Goal: Task Accomplishment & Management: Manage account settings

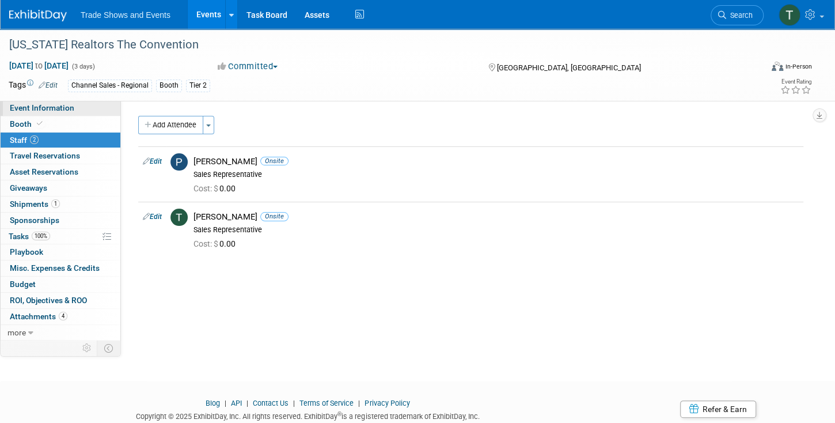
click at [35, 105] on span "Event Information" at bounding box center [42, 107] width 64 height 9
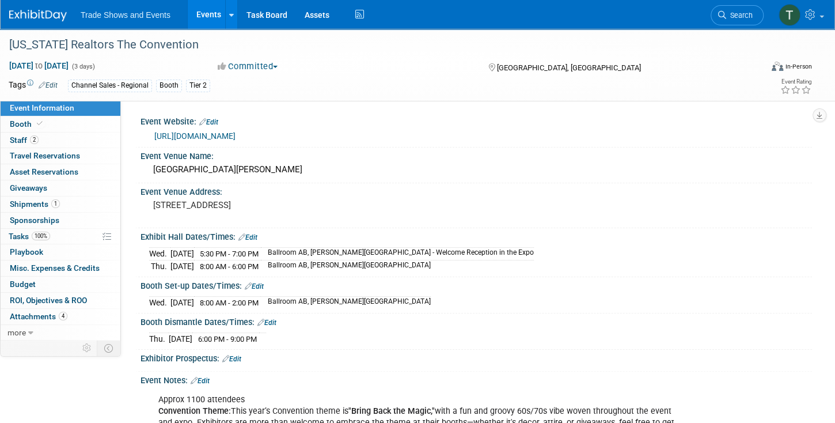
scroll to position [33, 0]
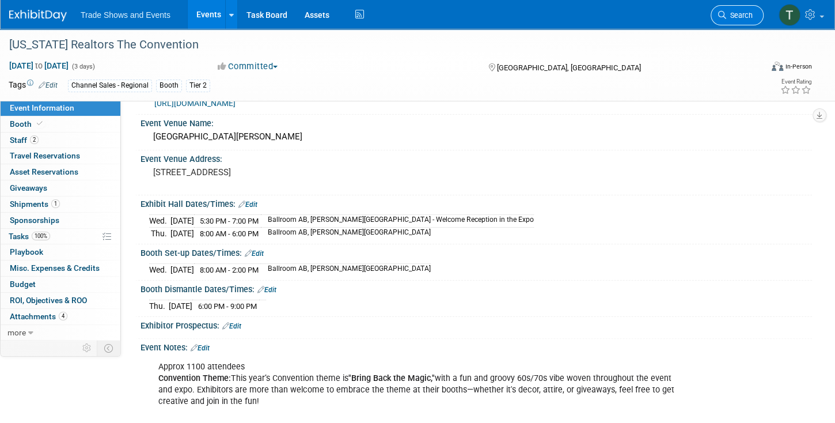
click at [741, 13] on span "Search" at bounding box center [739, 15] width 26 height 9
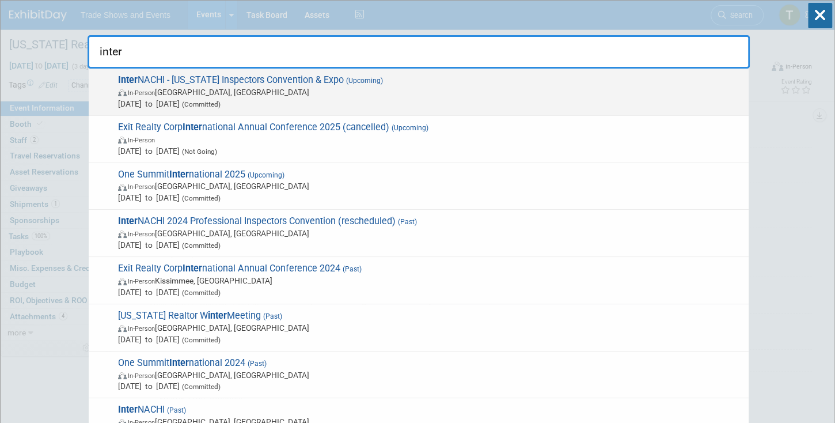
type input "inter"
click at [344, 77] on span "(Upcoming)" at bounding box center [363, 81] width 39 height 8
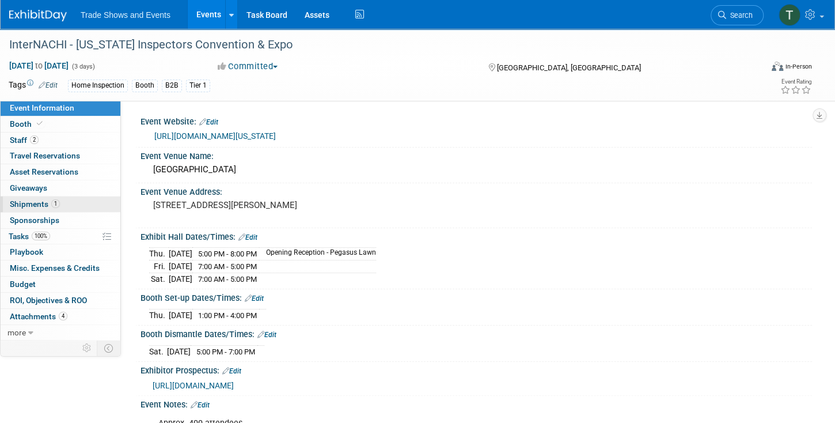
click at [24, 207] on span "Shipments 1" at bounding box center [35, 203] width 50 height 9
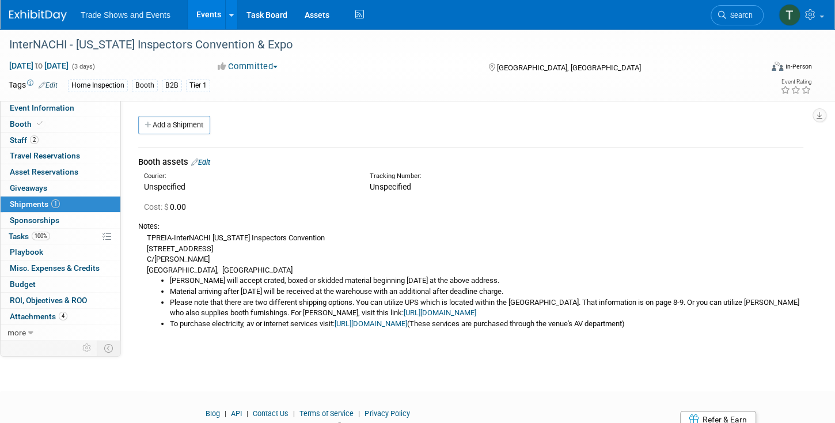
click at [210, 162] on link "Edit" at bounding box center [200, 162] width 19 height 9
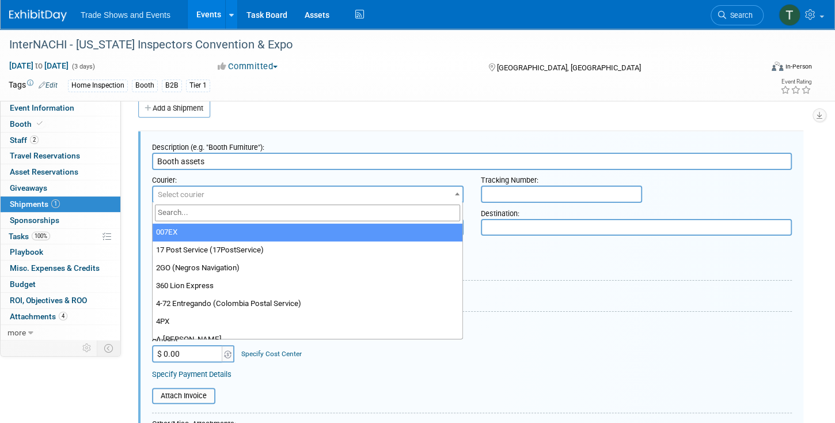
click at [193, 192] on span "Select courier" at bounding box center [181, 194] width 47 height 9
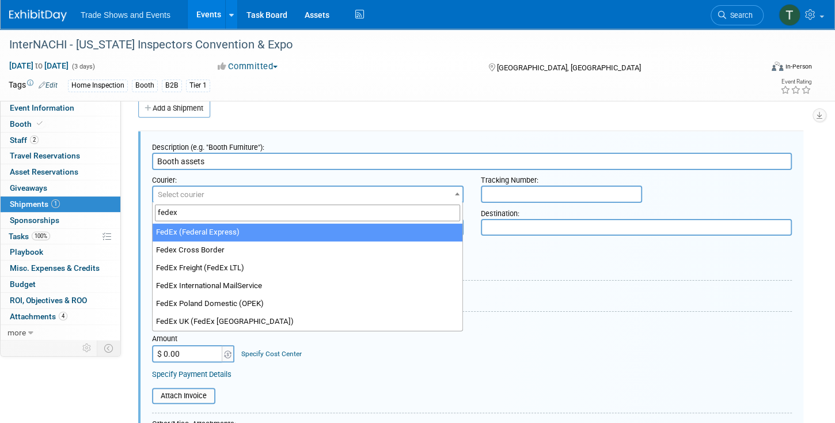
type input "fedex"
select select "206"
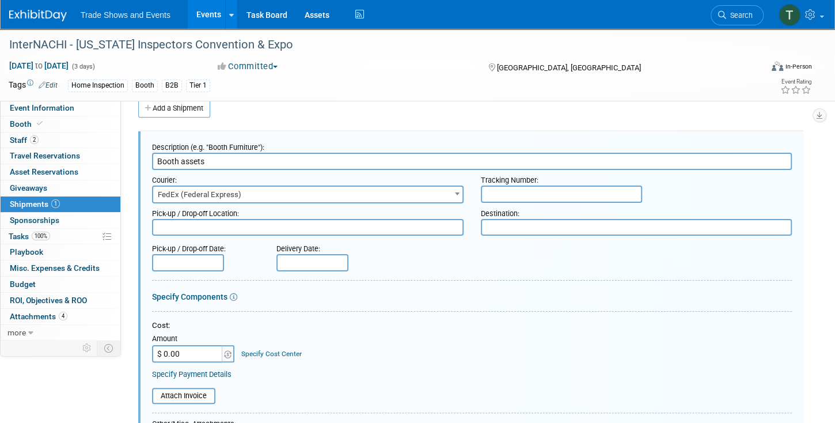
click at [512, 191] on input "text" at bounding box center [561, 193] width 161 height 17
paste input "885044372659"
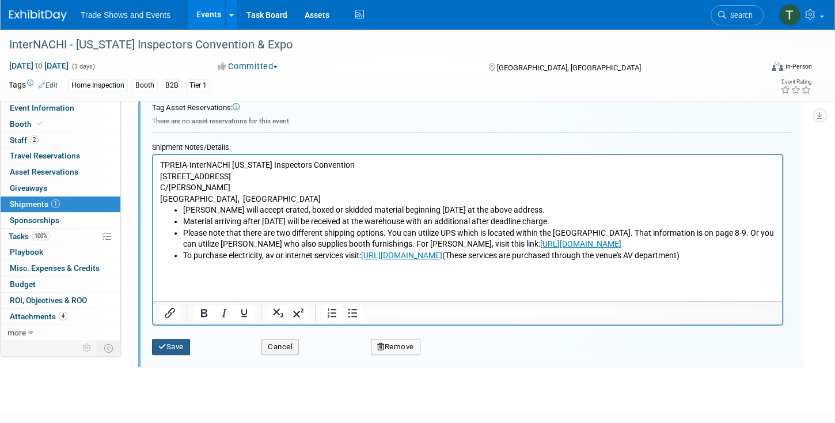
type input "885044372659"
click at [178, 342] on button "Save" at bounding box center [171, 347] width 38 height 16
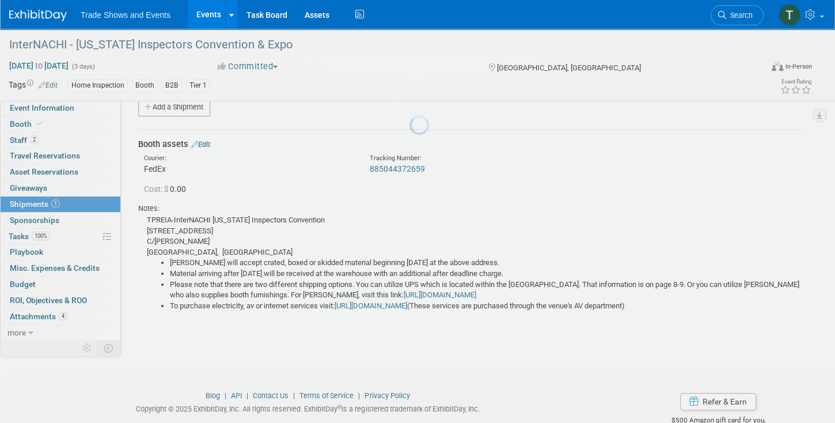
scroll to position [17, 0]
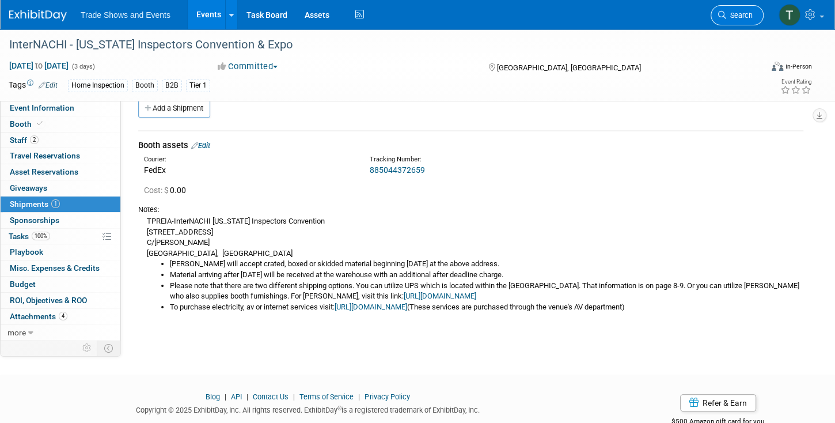
click at [737, 11] on span "Search" at bounding box center [739, 15] width 26 height 9
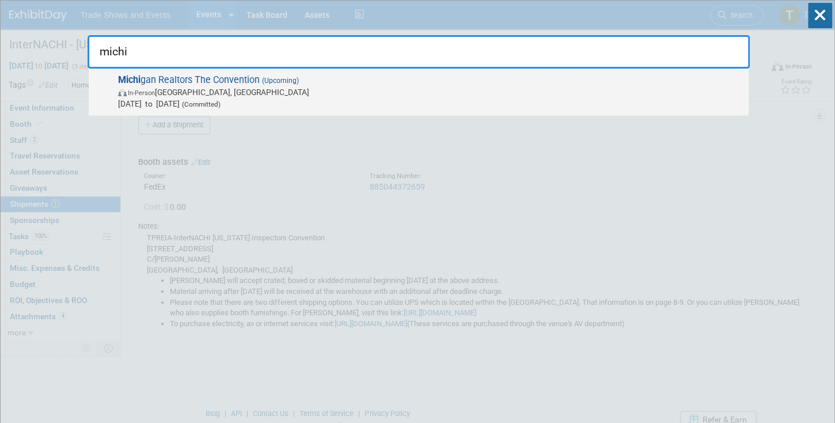
type input "michi"
click at [250, 76] on span "Michi gan Realtors The Convention (Upcoming) In-Person Grand Rapids, MI Oct 8, …" at bounding box center [429, 91] width 628 height 35
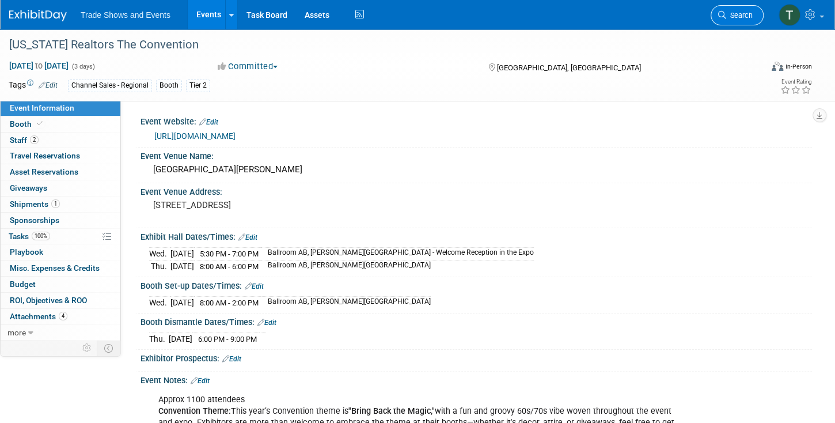
click at [750, 17] on span "Search" at bounding box center [739, 15] width 26 height 9
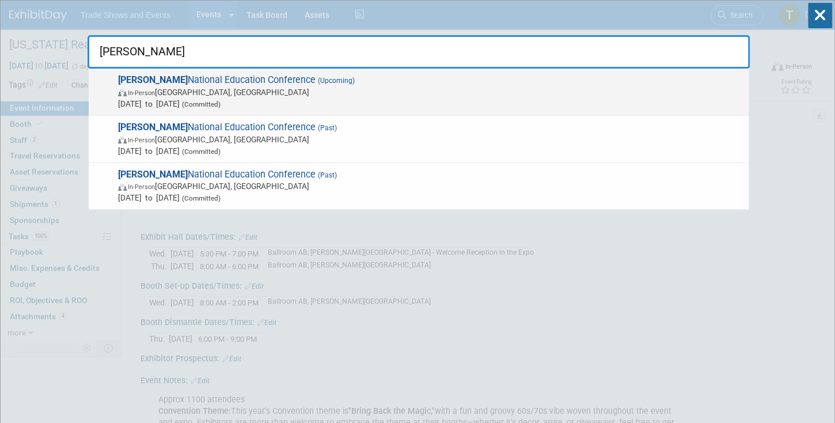
type input "[PERSON_NAME]"
click at [195, 77] on span "[PERSON_NAME] National Education Conference (Upcoming) In-Person [GEOGRAPHIC_DA…" at bounding box center [429, 91] width 628 height 35
